Goal: Task Accomplishment & Management: Manage account settings

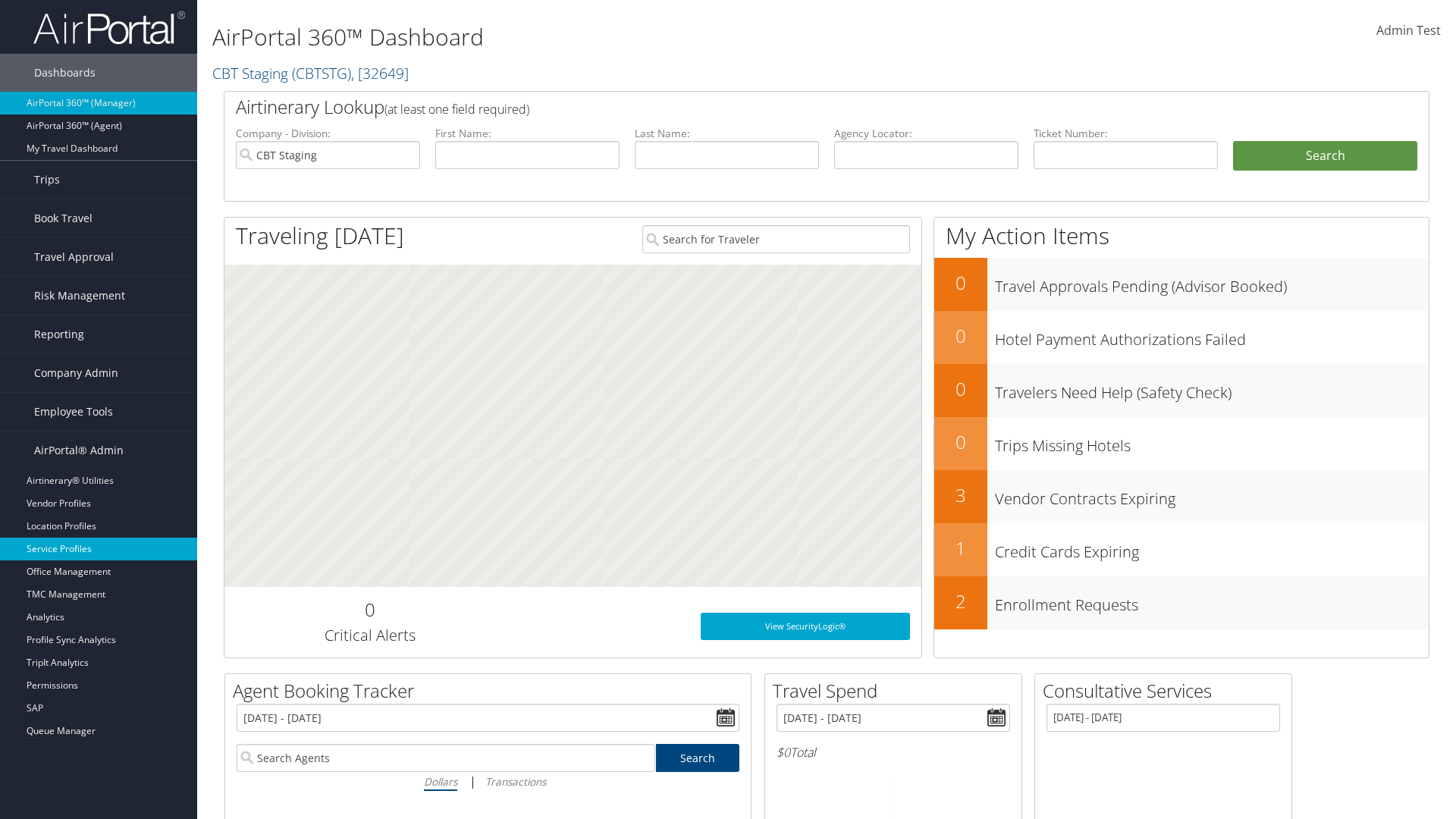
click at [99, 549] on link "Service Profiles" at bounding box center [99, 548] width 197 height 22
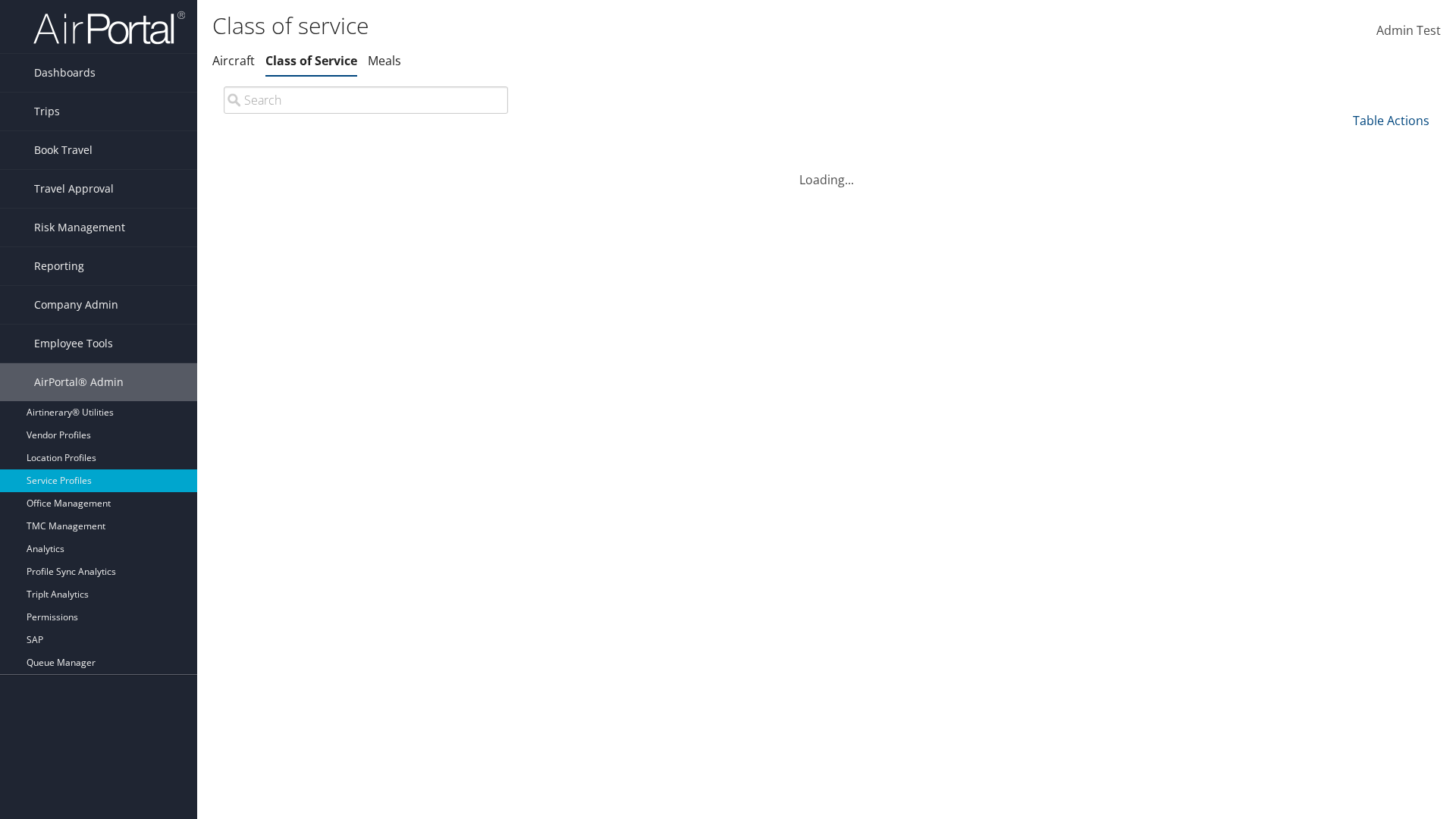
click at [466, 145] on th "Code" at bounding box center [410, 145] width 112 height 30
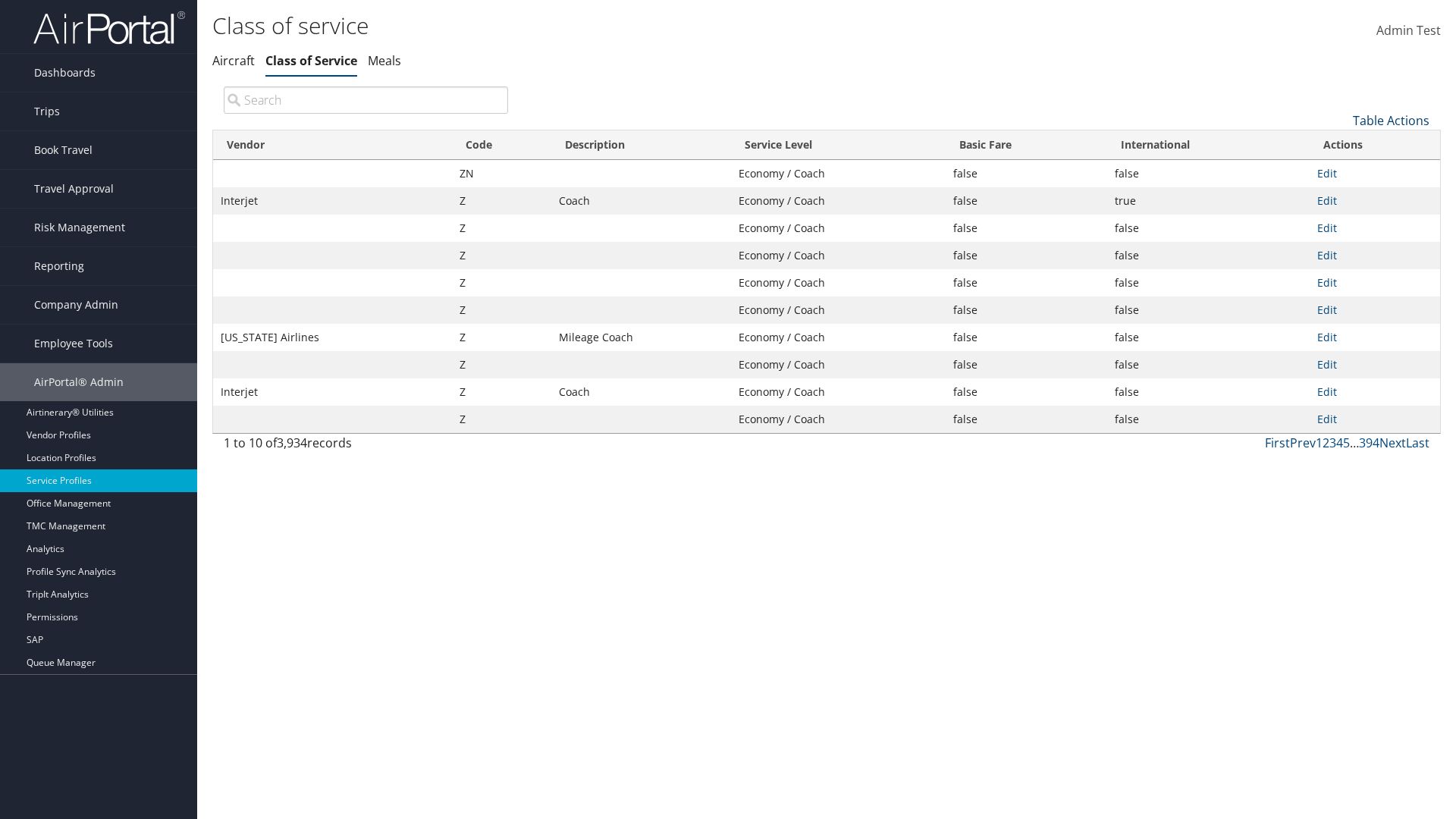
click at [501, 145] on th "Code" at bounding box center [502, 145] width 99 height 30
click at [1391, 120] on link "Table Actions" at bounding box center [1391, 121] width 76 height 17
